Goal: Browse casually

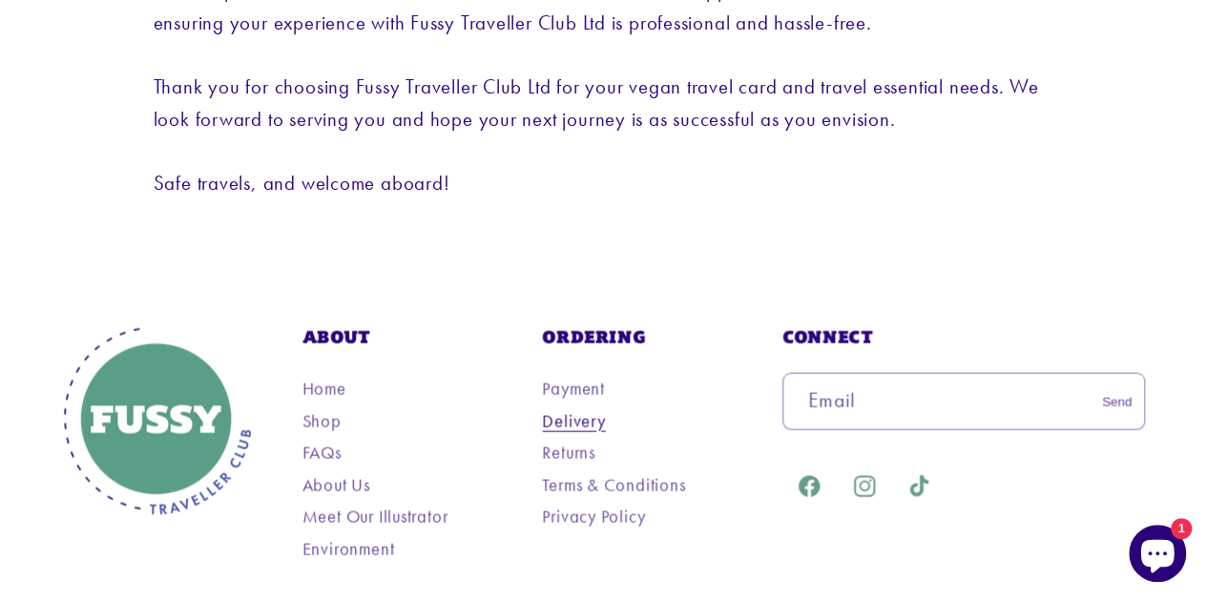
scroll to position [2065, 0]
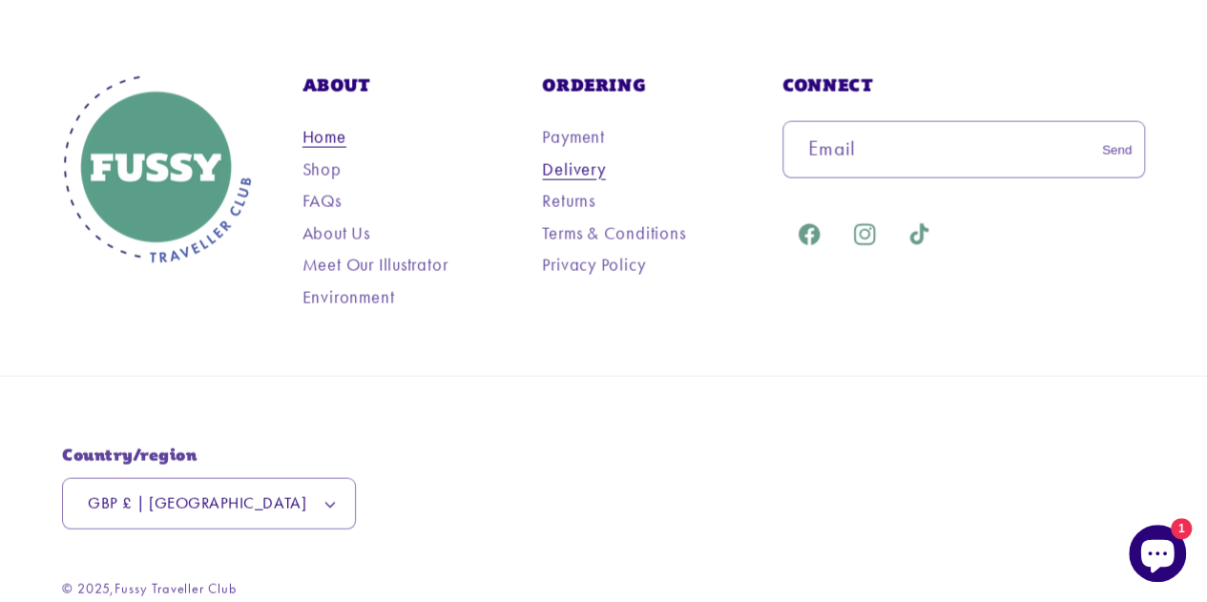
click at [319, 123] on link "Home" at bounding box center [325, 137] width 44 height 28
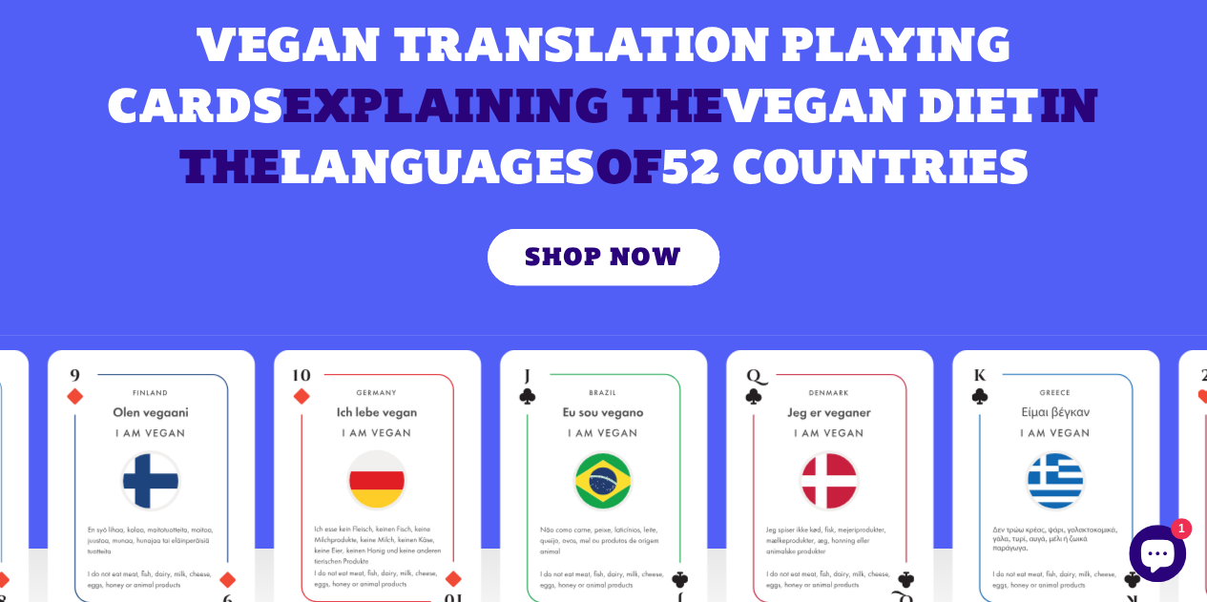
scroll to position [286, 0]
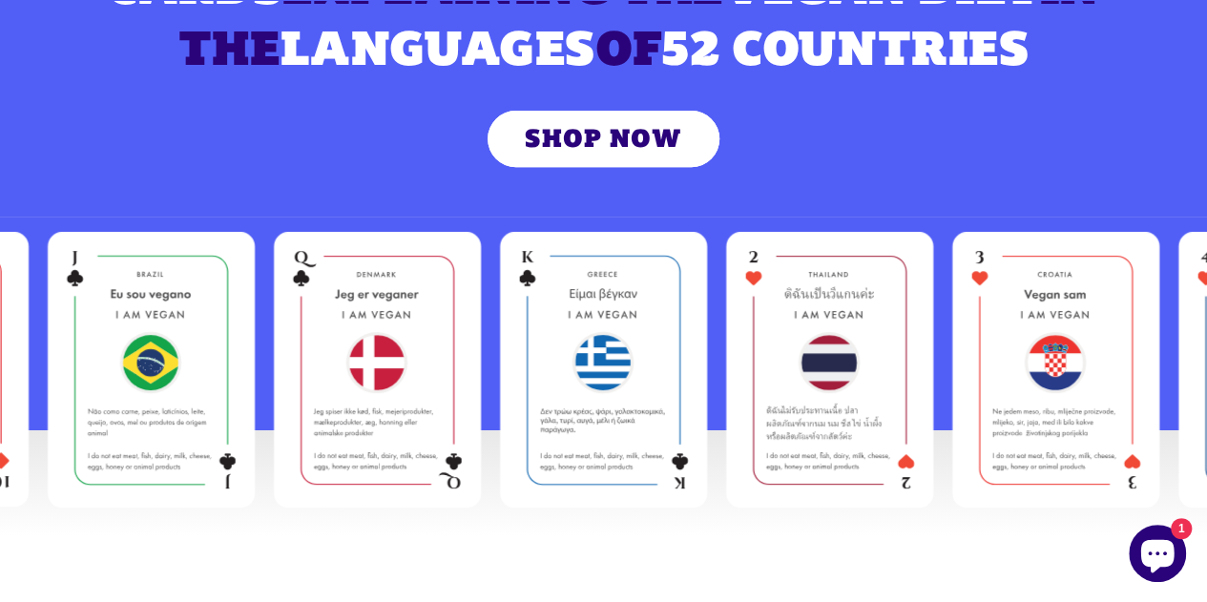
click at [387, 374] on img at bounding box center [377, 370] width 169 height 239
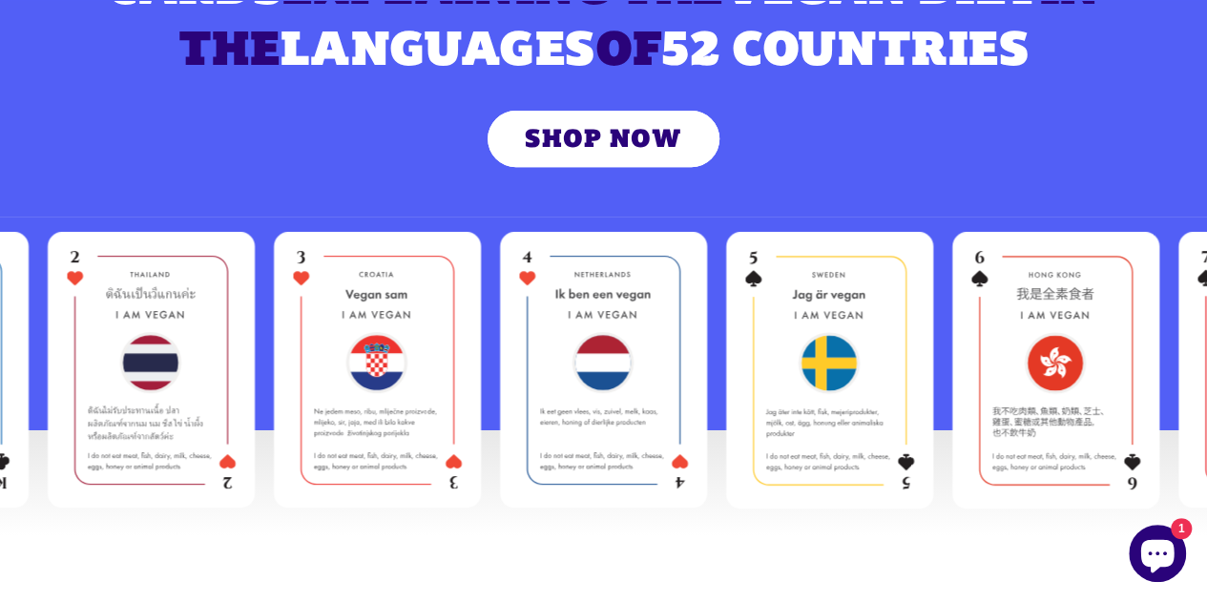
click at [395, 368] on img at bounding box center [377, 370] width 169 height 239
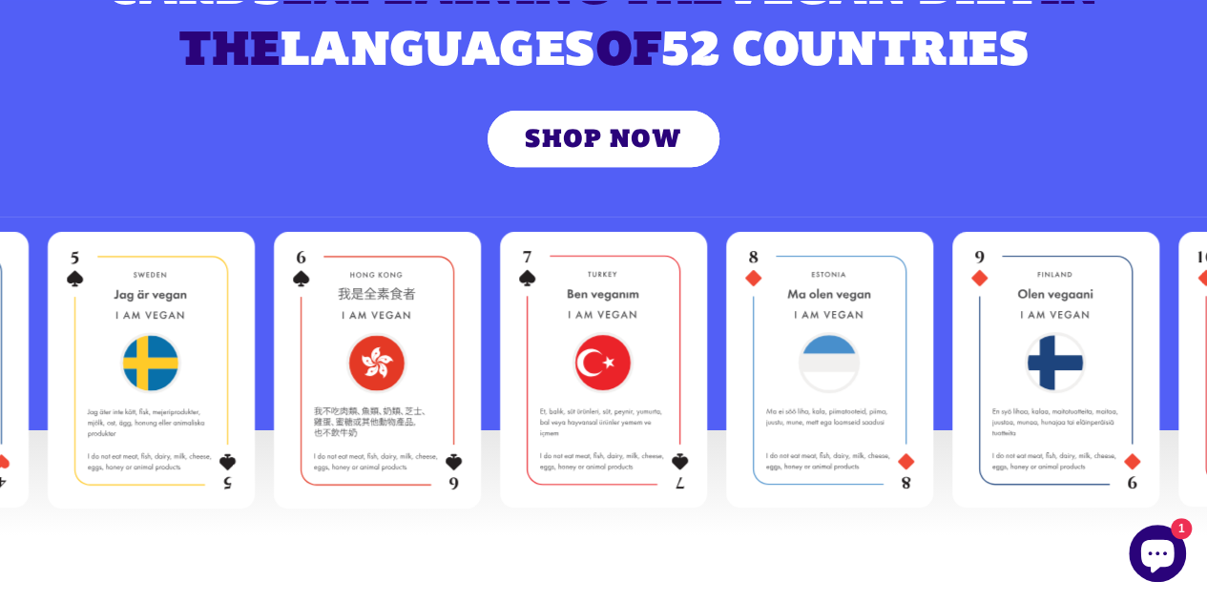
click at [395, 368] on img at bounding box center [377, 370] width 169 height 239
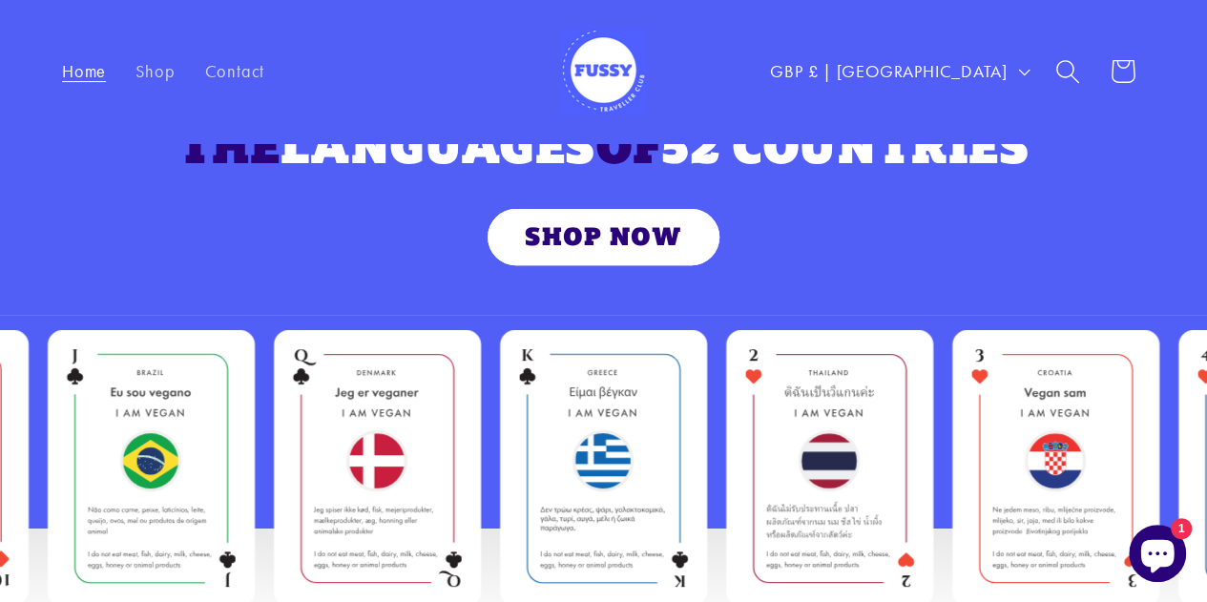
scroll to position [0, 0]
